Goal: Information Seeking & Learning: Find specific fact

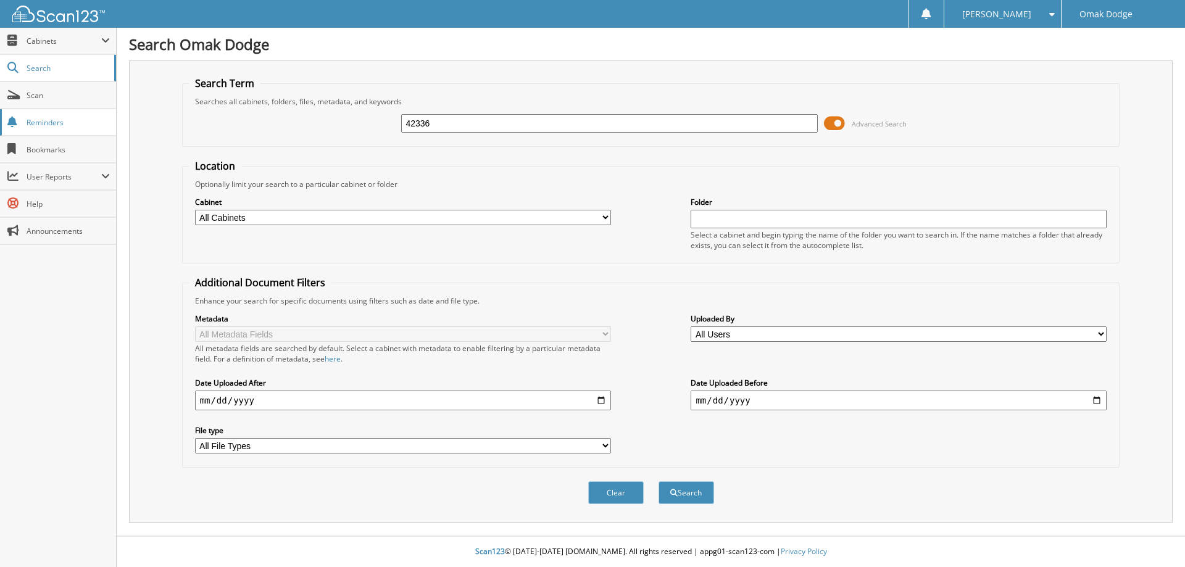
type input "42336"
click at [659, 481] on button "Search" at bounding box center [687, 492] width 56 height 23
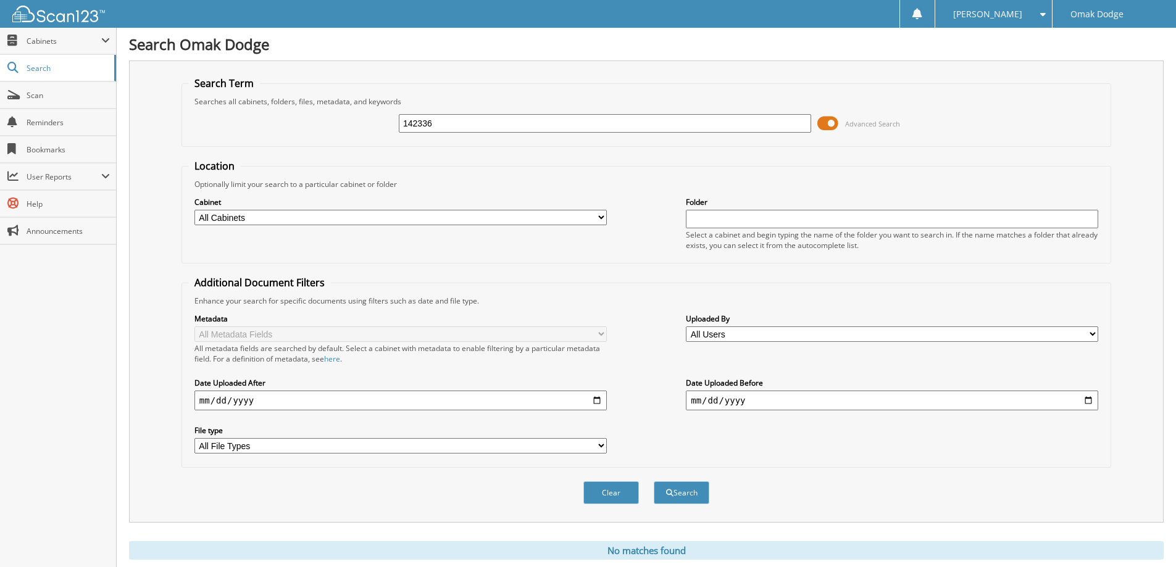
type input "142336"
click at [654, 481] on button "Search" at bounding box center [682, 492] width 56 height 23
